Goal: Check status: Check status

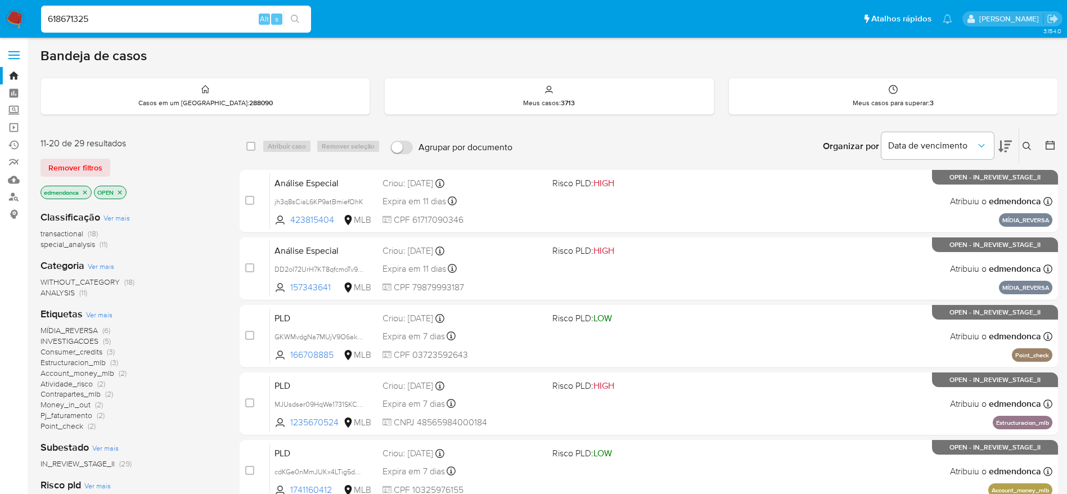
type input "618671325"
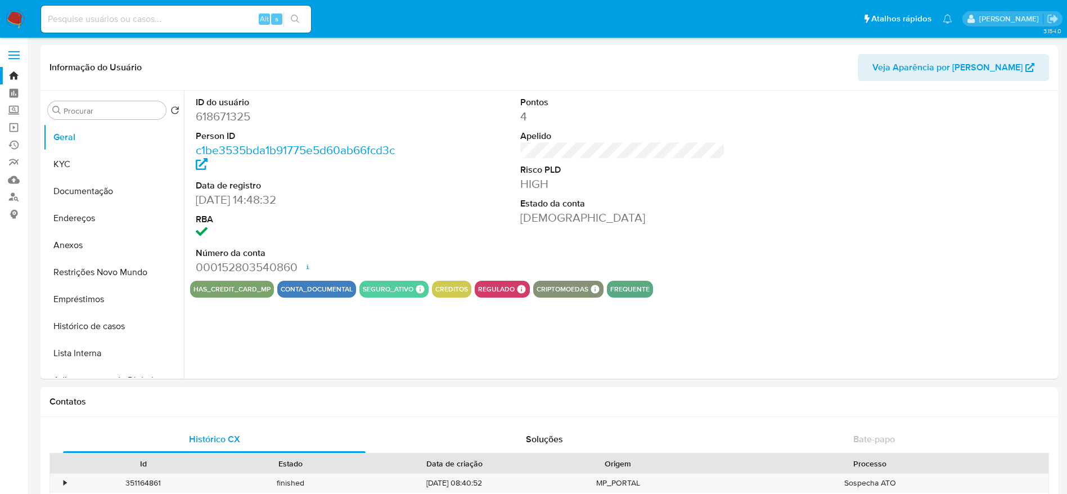
select select "10"
click at [92, 174] on button "KYC" at bounding box center [109, 164] width 132 height 27
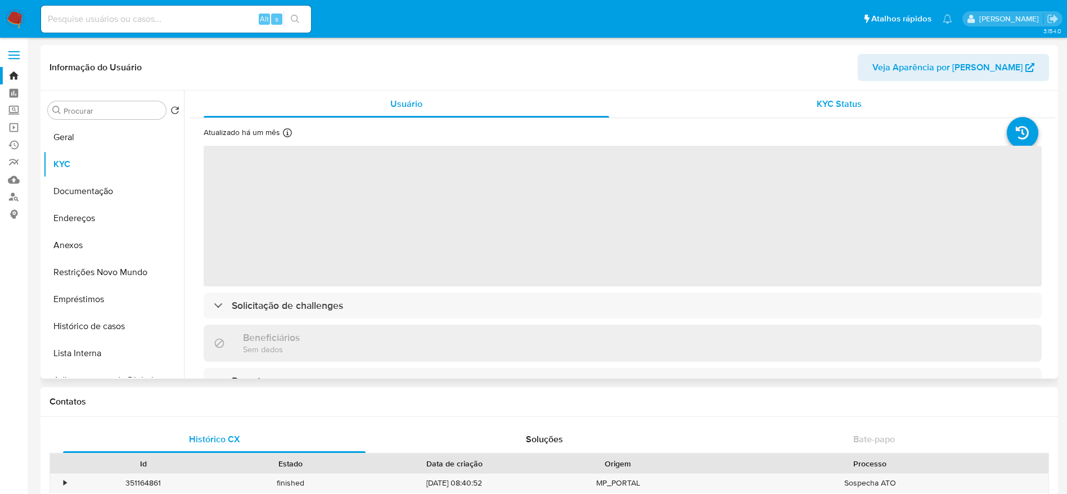
click at [772, 107] on div "KYC Status" at bounding box center [838, 104] width 405 height 27
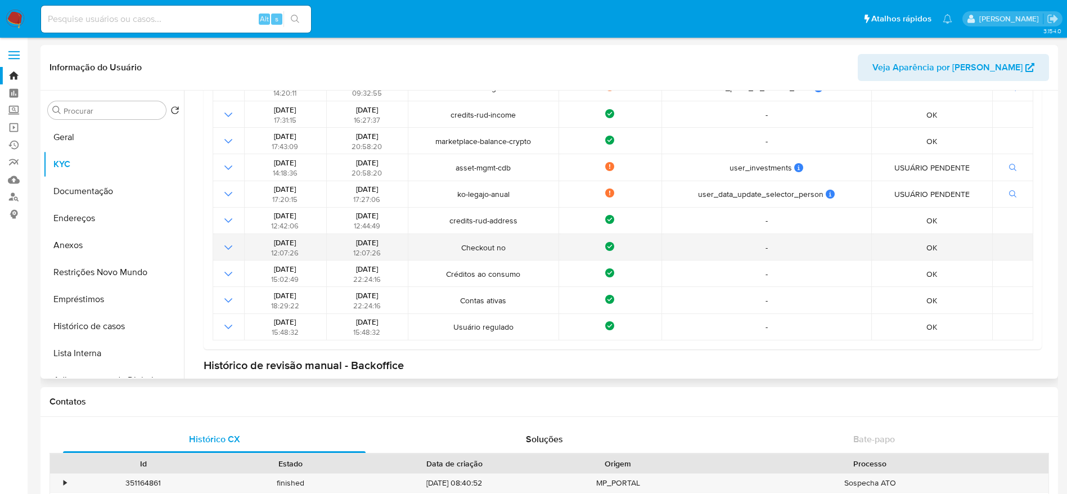
scroll to position [291, 0]
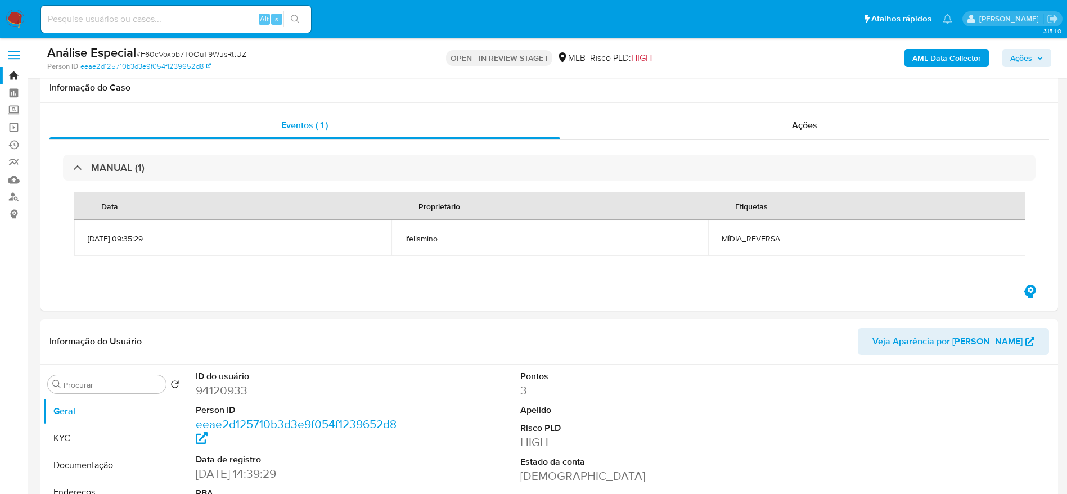
select select "10"
